Goal: Use online tool/utility: Utilize a website feature to perform a specific function

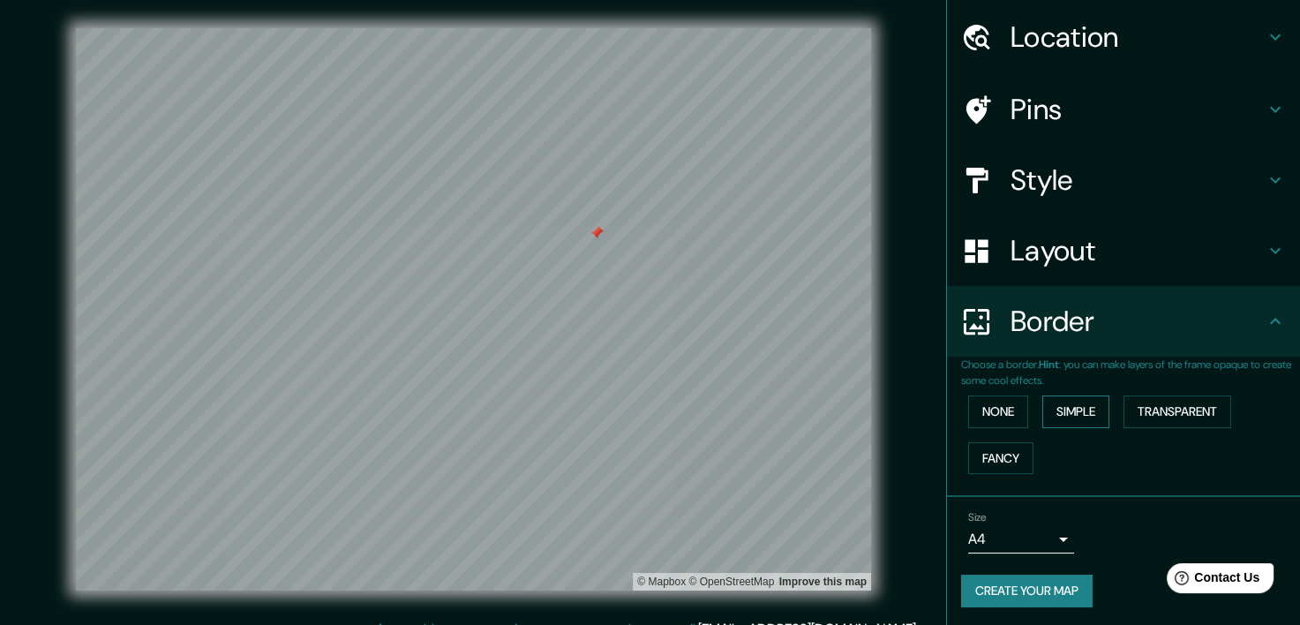
scroll to position [56, 0]
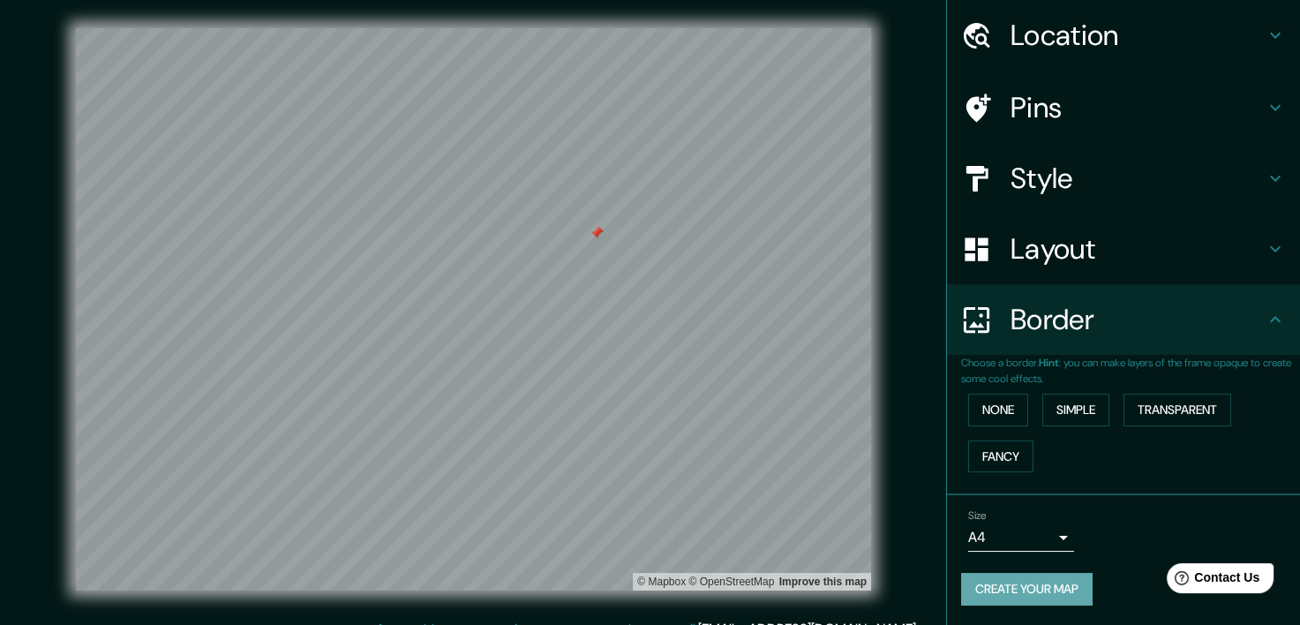
click at [1066, 585] on button "Create your map" at bounding box center [1027, 589] width 132 height 33
click at [1027, 596] on button "Create your map" at bounding box center [1027, 589] width 132 height 33
click at [1054, 586] on button "Create your map" at bounding box center [1027, 589] width 132 height 33
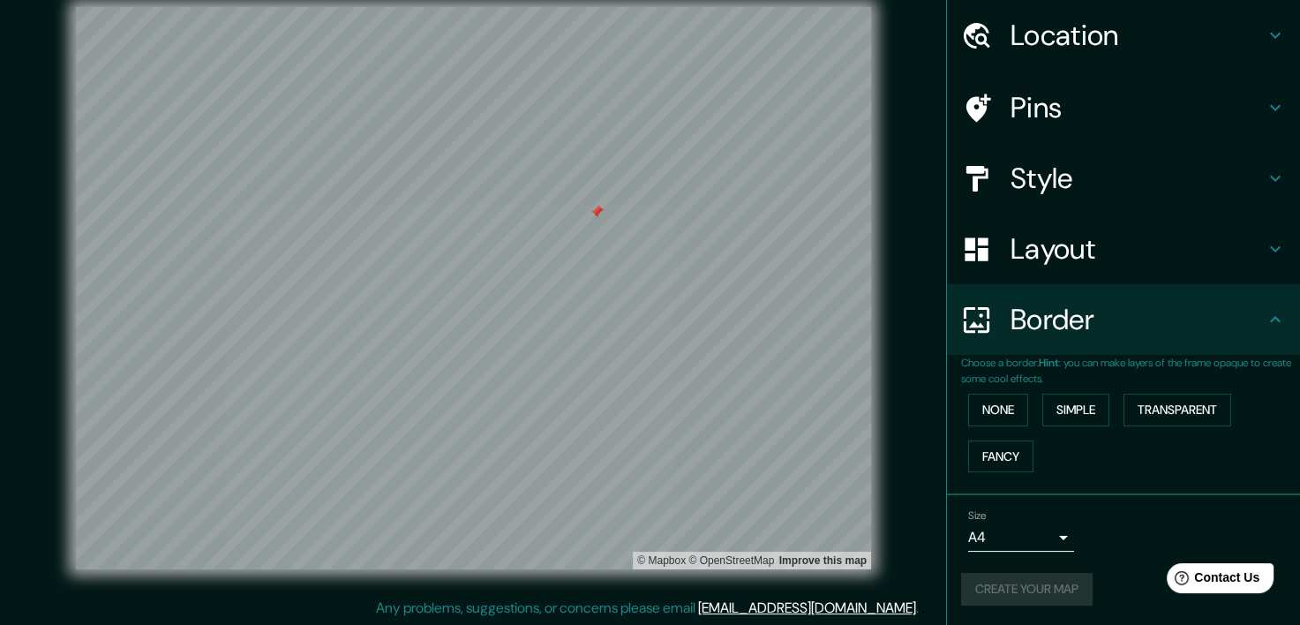
scroll to position [22, 0]
click at [1039, 585] on div "Create your map" at bounding box center [1123, 589] width 325 height 33
click at [1242, 568] on div "Help Contact Us" at bounding box center [1220, 577] width 111 height 31
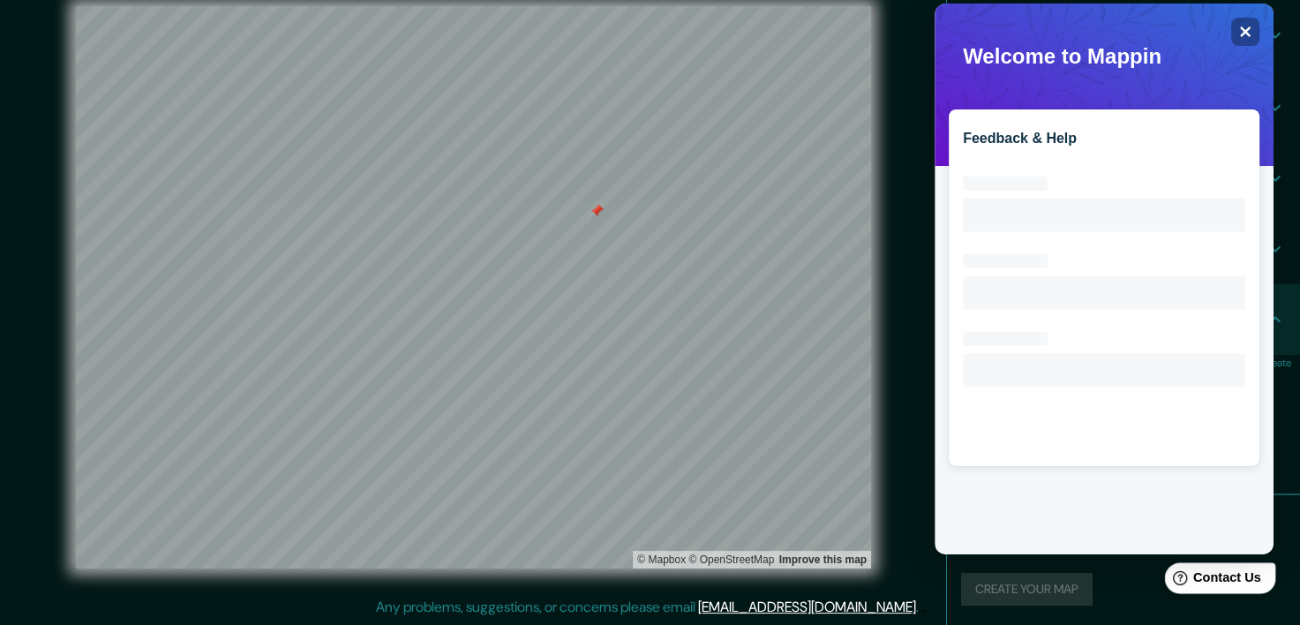
scroll to position [0, 0]
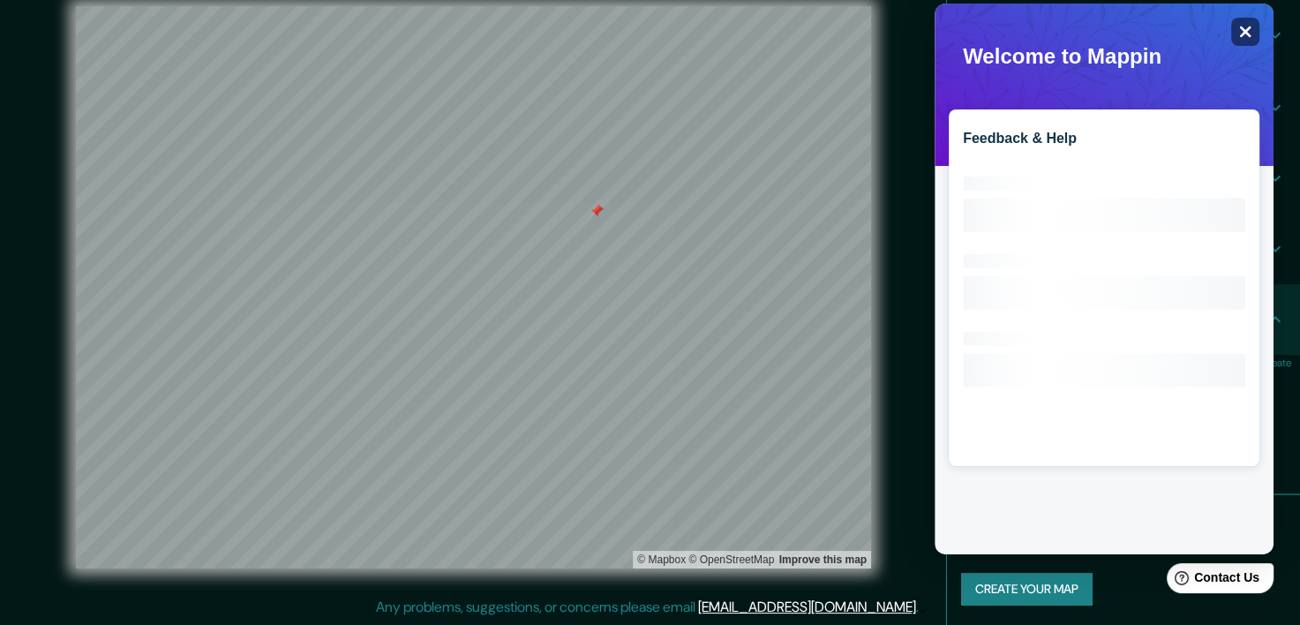
click at [1238, 25] on icon "Close" at bounding box center [1244, 31] width 13 height 13
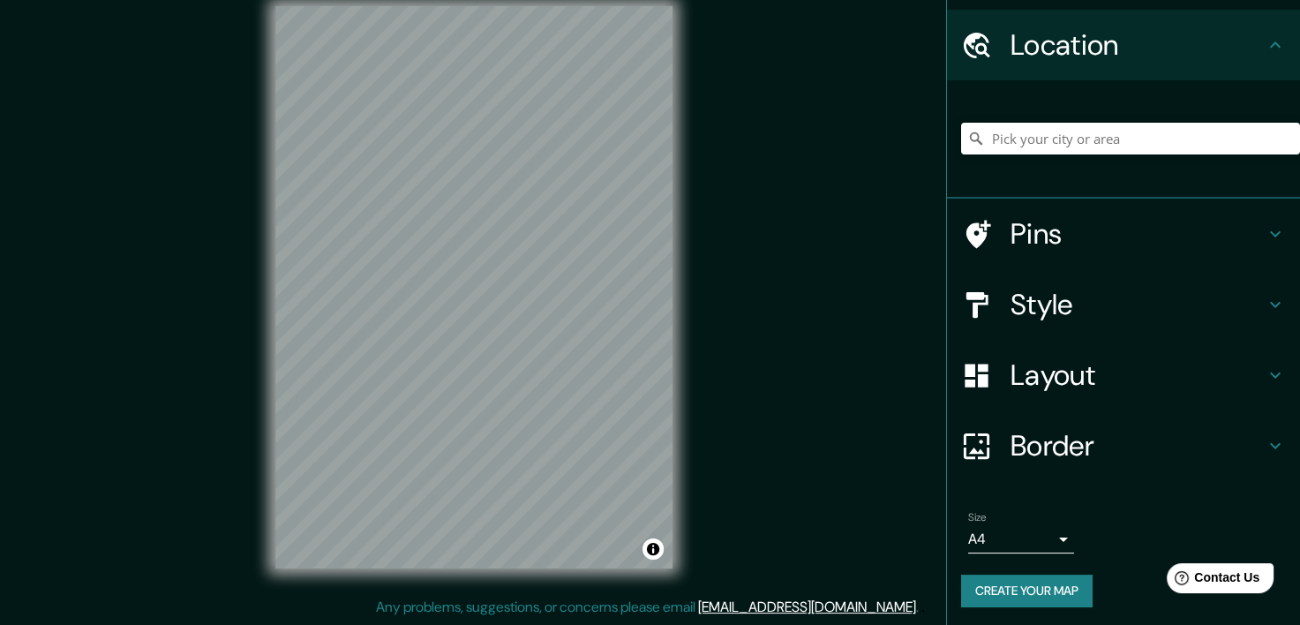
scroll to position [49, 0]
